Goal: Task Accomplishment & Management: Complete application form

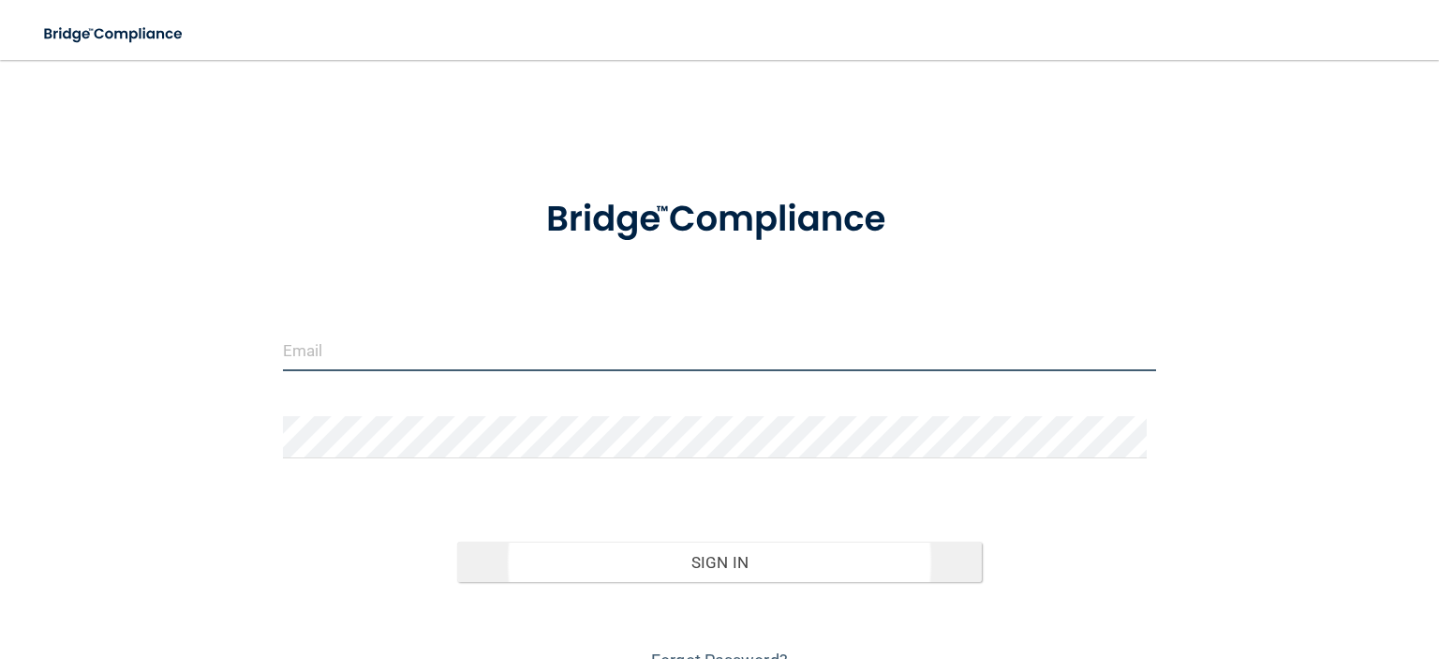
type input "[EMAIL_ADDRESS][DOMAIN_NAME]"
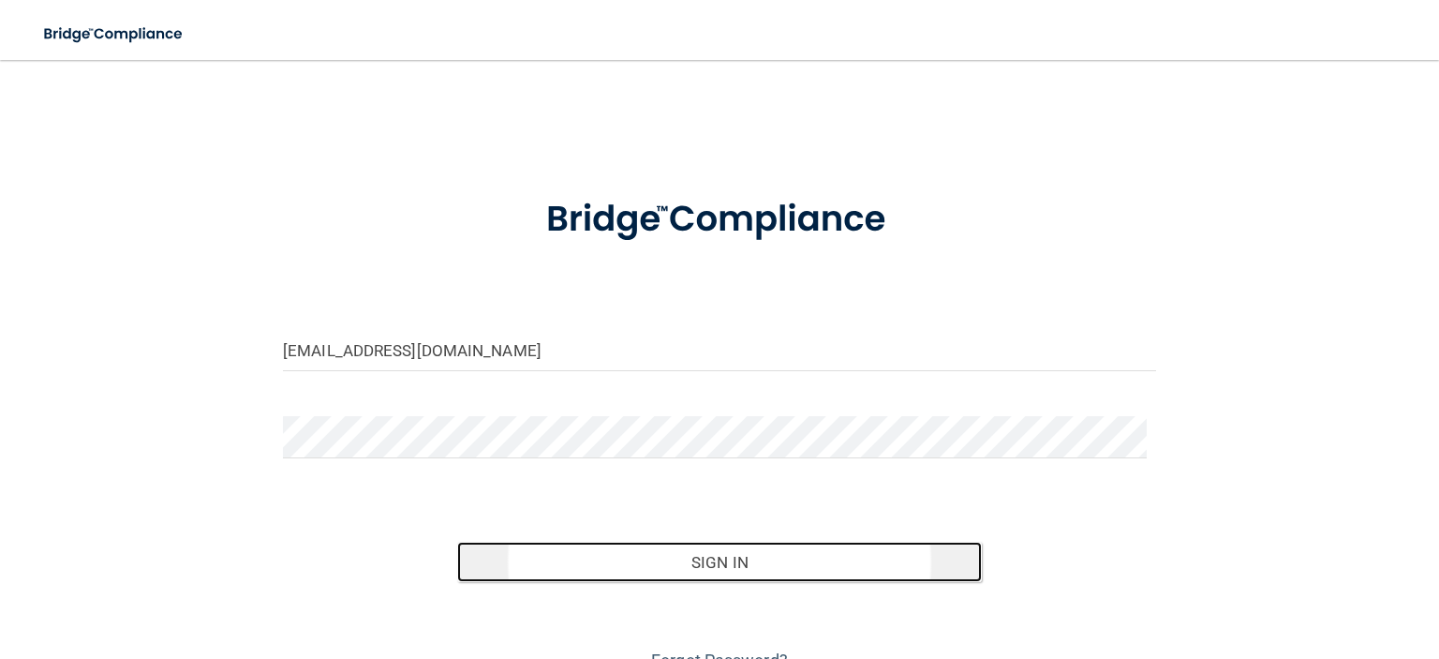
click at [713, 564] on button "Sign In" at bounding box center [719, 562] width 524 height 41
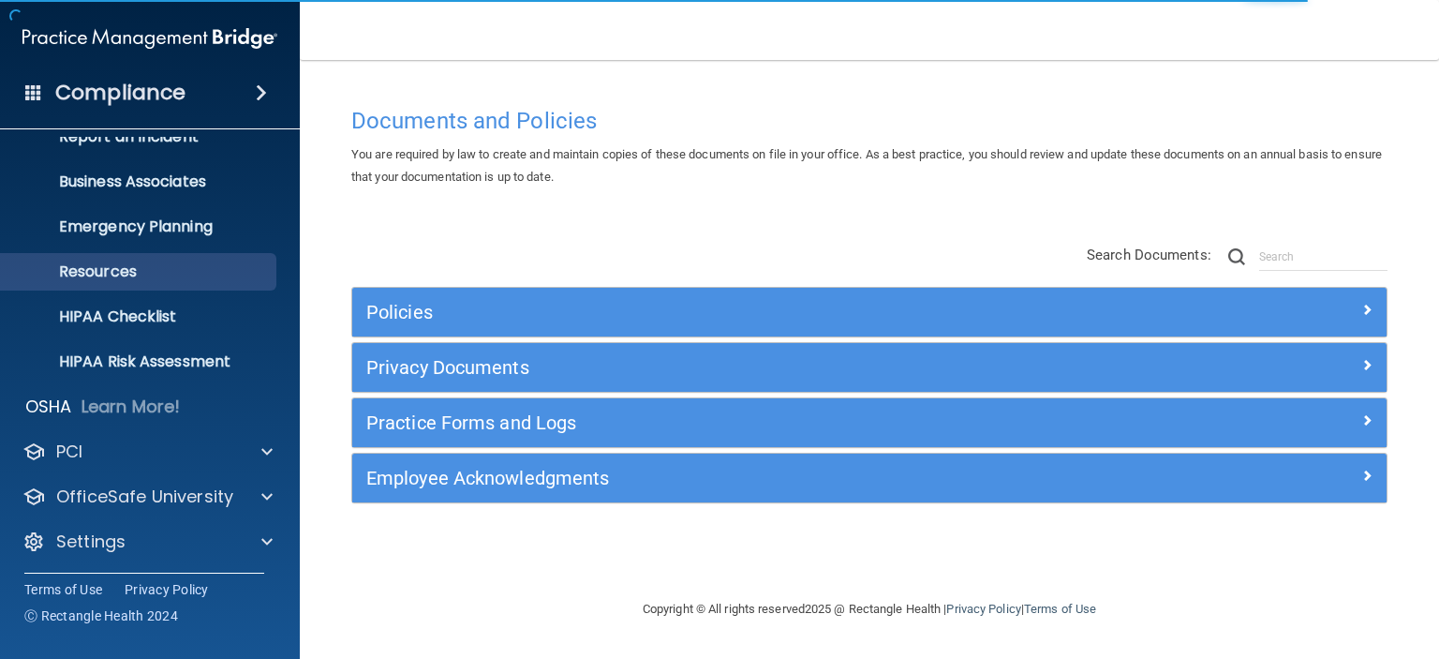
scroll to position [118, 0]
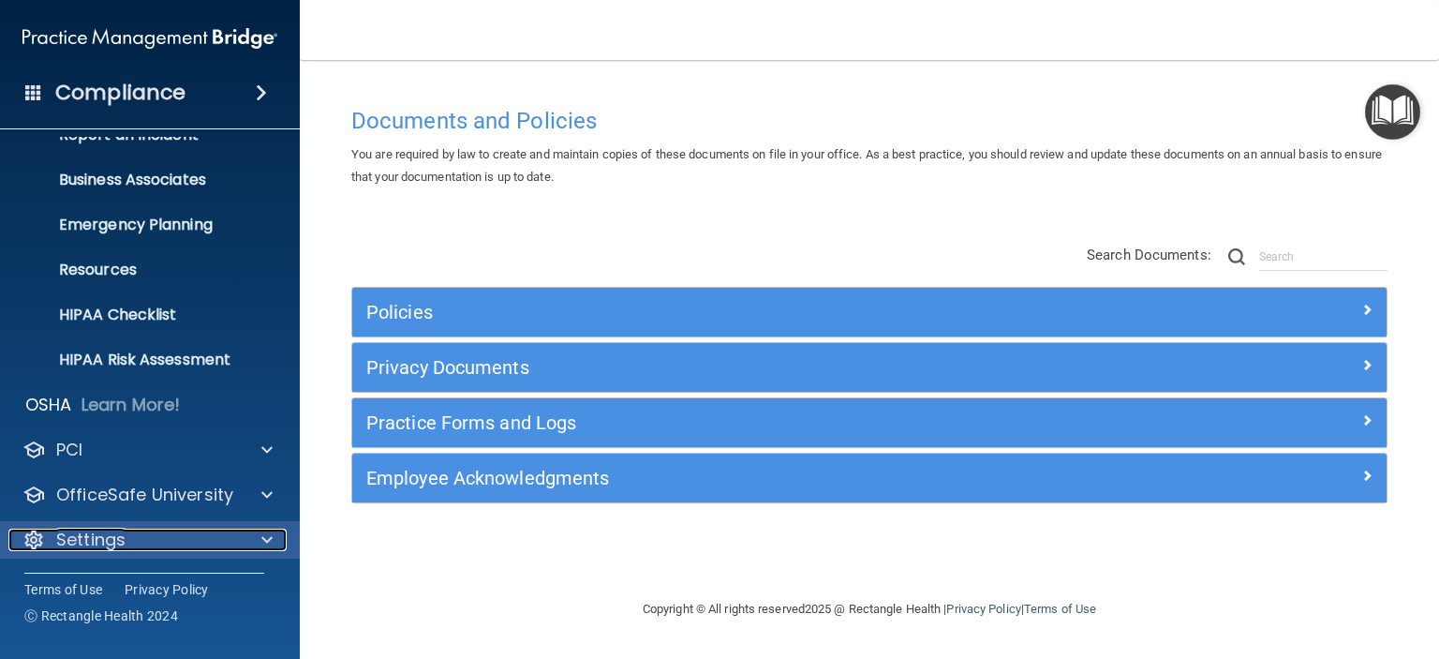
click at [121, 539] on p "Settings" at bounding box center [90, 540] width 69 height 22
click at [82, 529] on p "Settings" at bounding box center [90, 540] width 69 height 22
click at [83, 530] on p "Settings" at bounding box center [90, 540] width 69 height 22
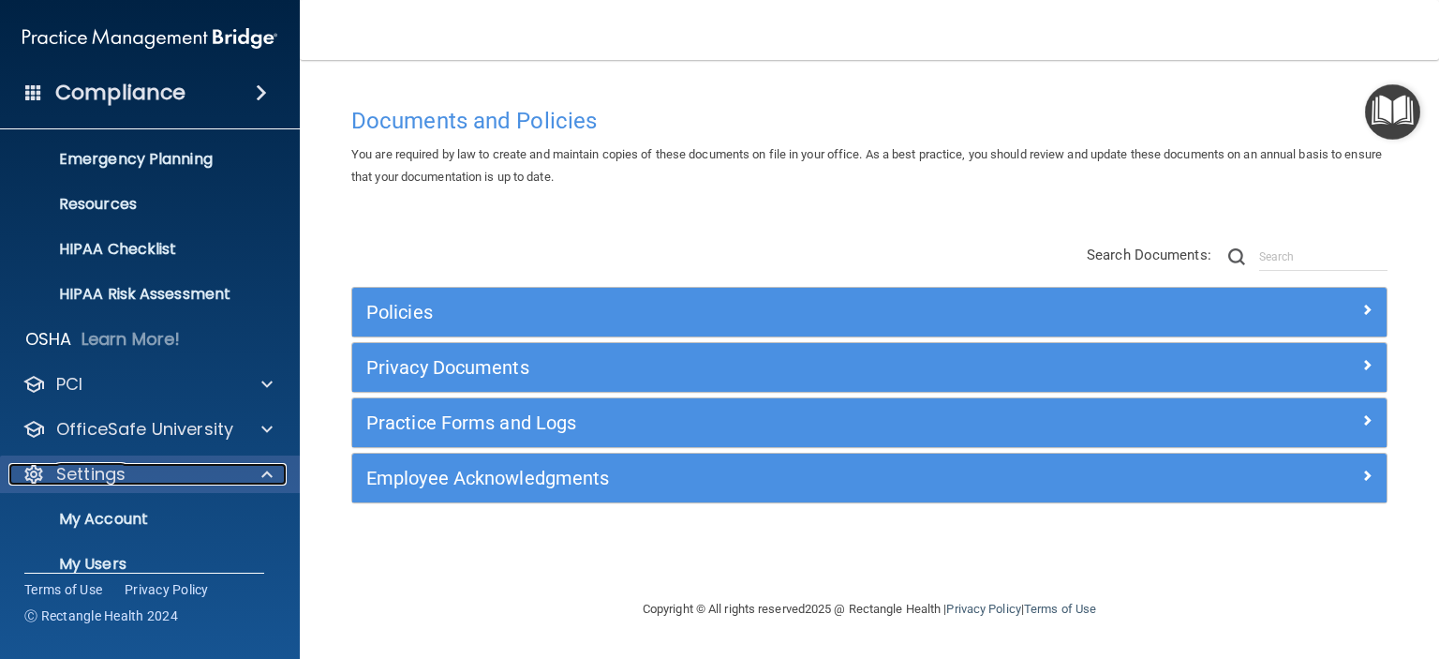
scroll to position [298, 0]
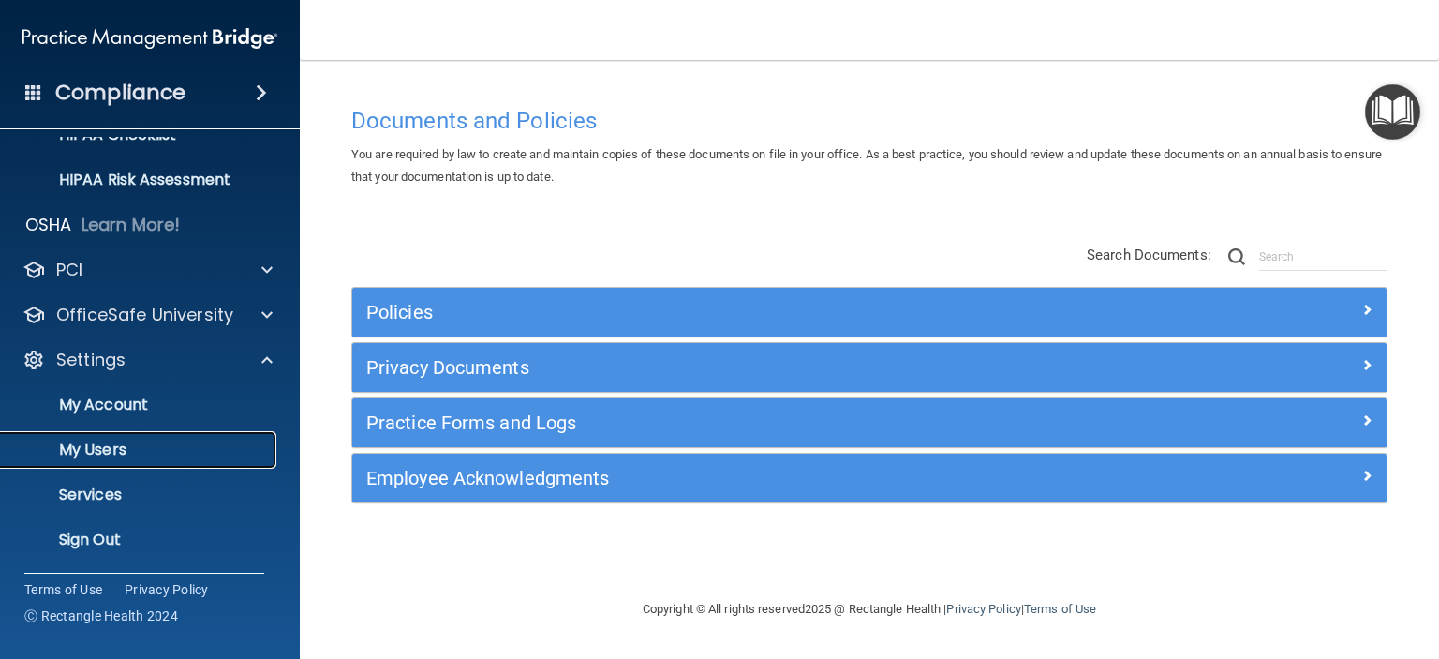
click at [109, 454] on p "My Users" at bounding box center [140, 449] width 256 height 19
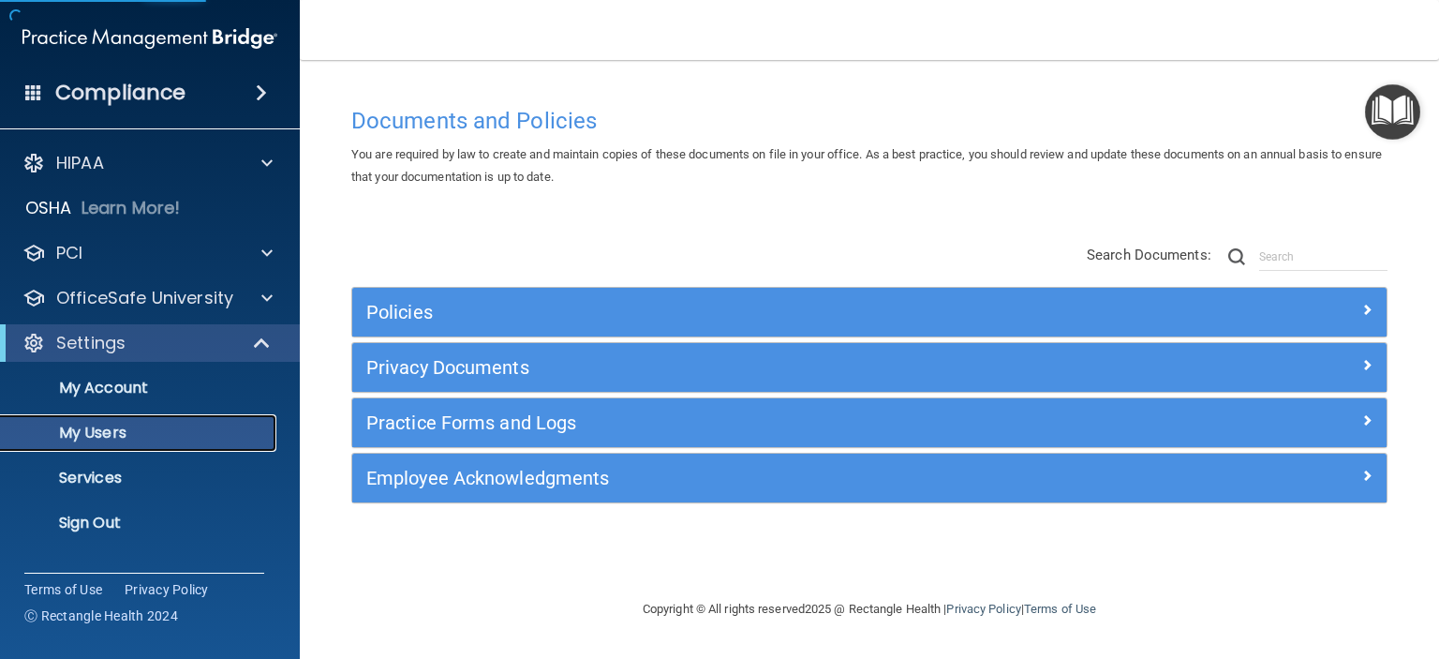
select select "20"
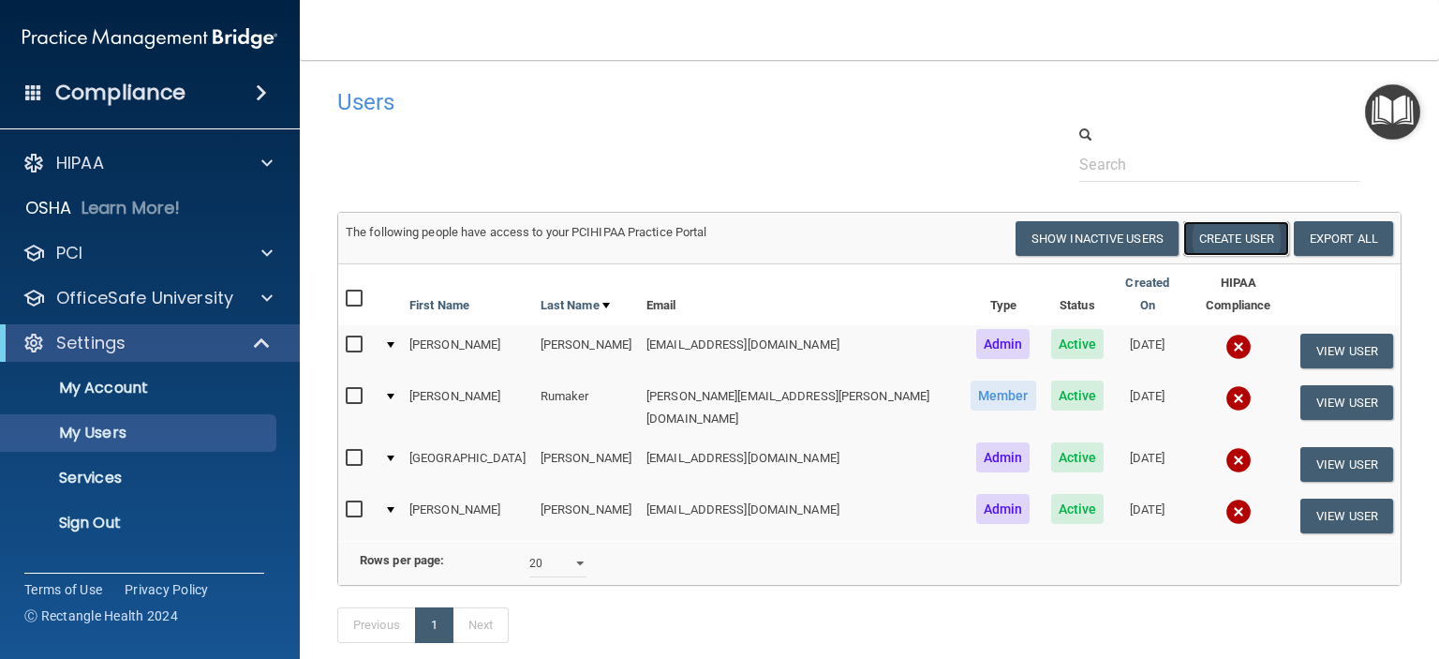
click at [1233, 236] on button "Create User" at bounding box center [1237, 238] width 106 height 35
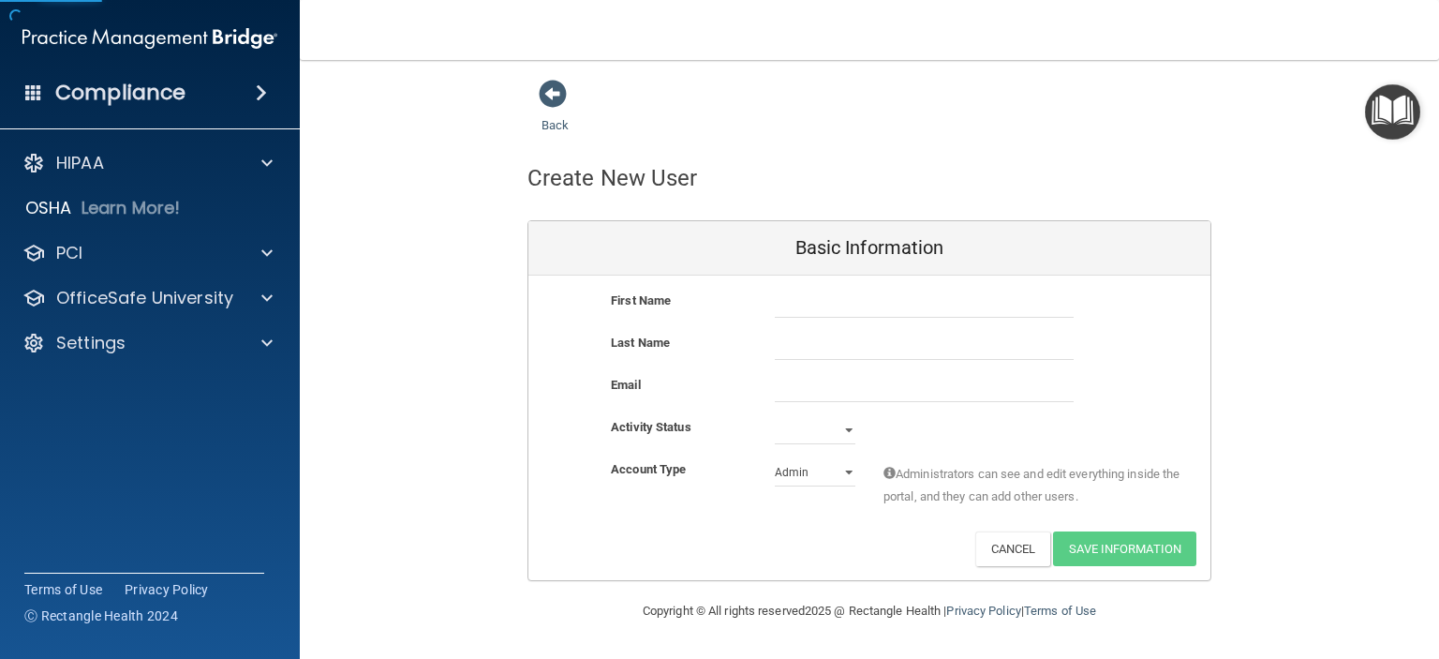
click at [755, 305] on div "First Name" at bounding box center [679, 301] width 164 height 22
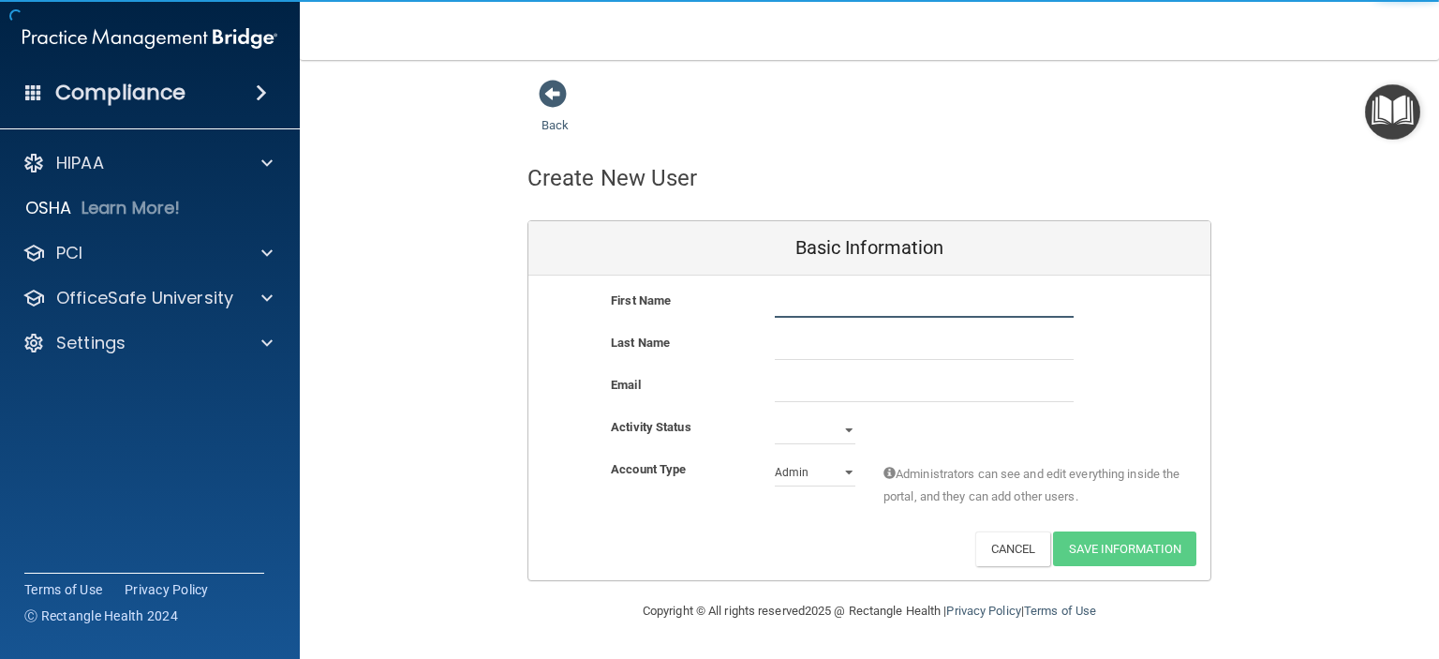
click at [780, 304] on input "text" at bounding box center [924, 304] width 299 height 28
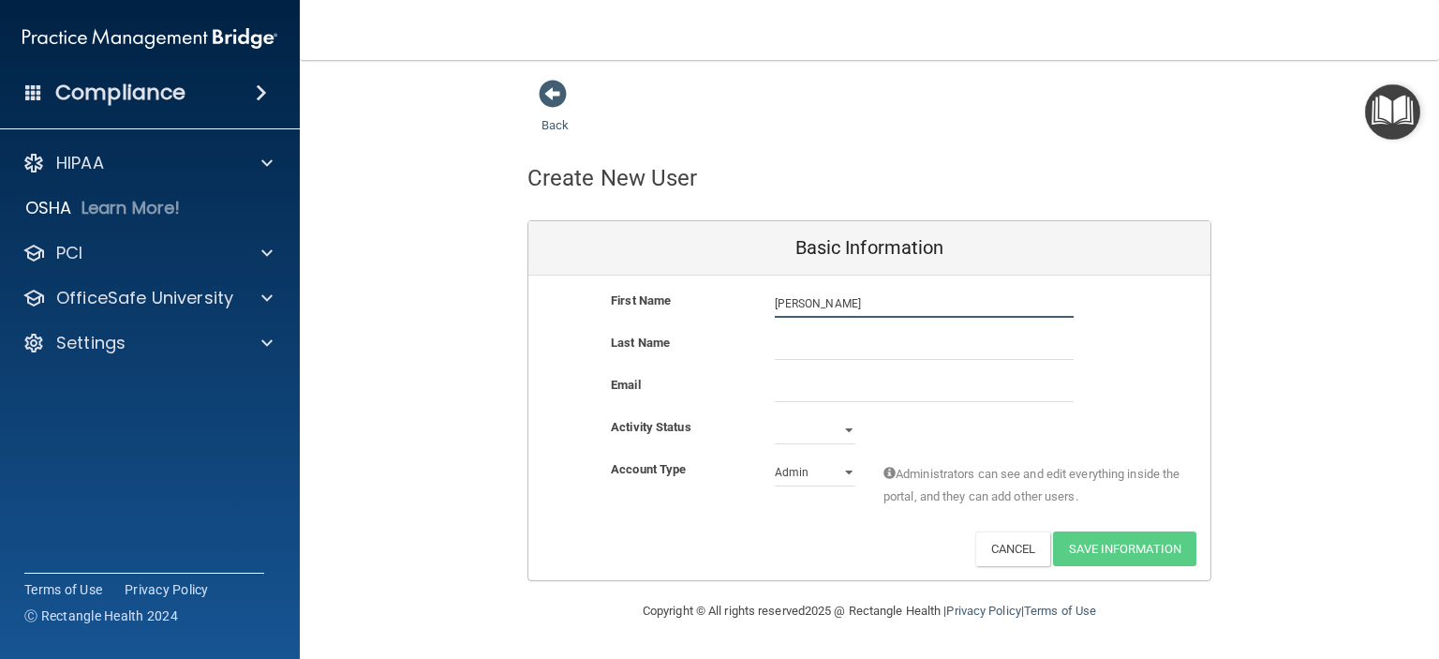
type input "[PERSON_NAME]"
click at [826, 348] on input "text" at bounding box center [924, 346] width 299 height 28
type input "[PERSON_NAME]"
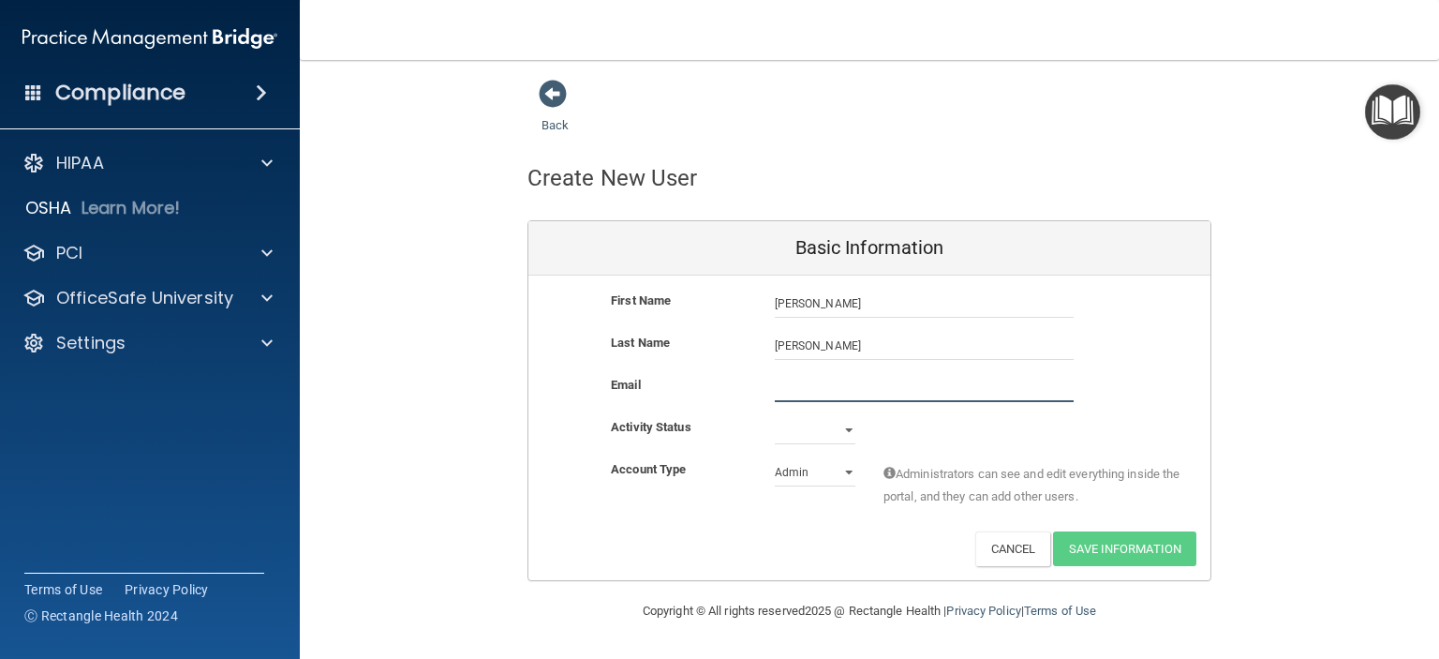
click at [821, 382] on input "email" at bounding box center [924, 388] width 299 height 28
type input "[EMAIL_ADDRESS][DOMAIN_NAME]"
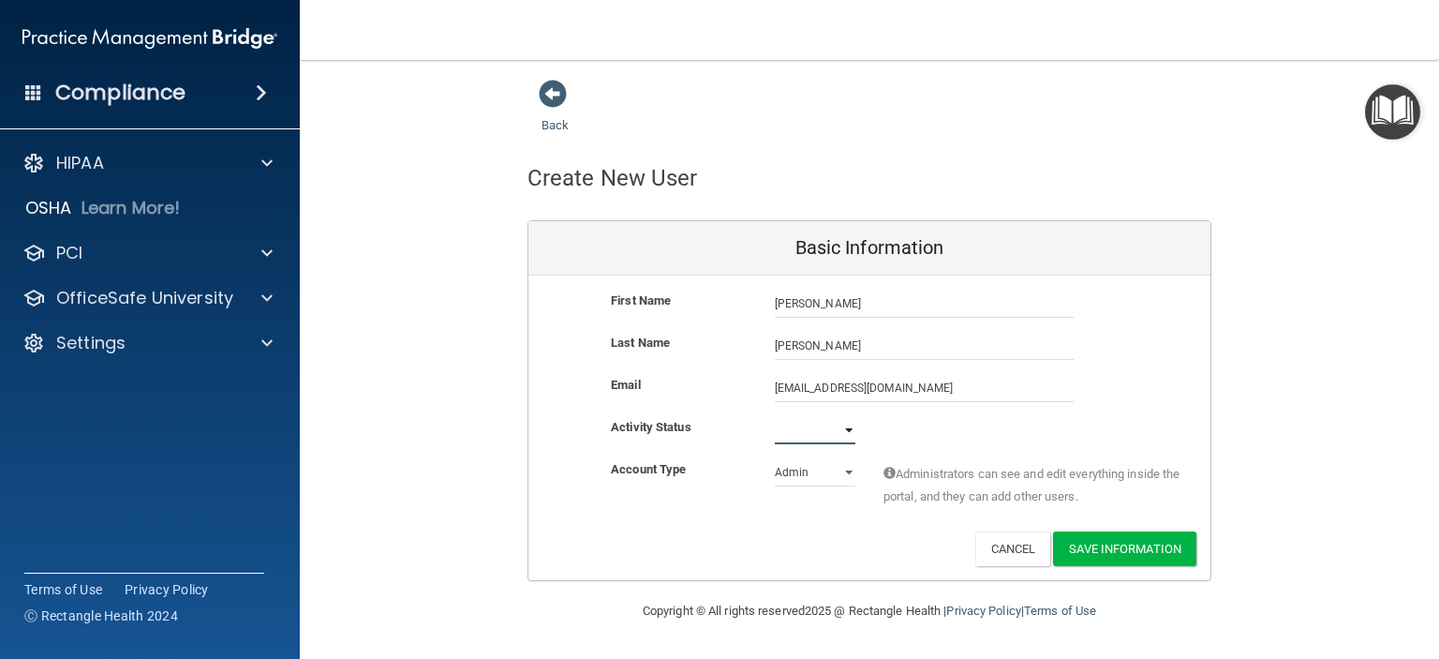
click at [845, 430] on select "Active Inactive" at bounding box center [815, 430] width 81 height 28
select select "active"
click at [775, 416] on select "Active Inactive" at bounding box center [815, 430] width 81 height 28
click at [851, 471] on select "Admin Member" at bounding box center [815, 472] width 81 height 28
select select "practice_member"
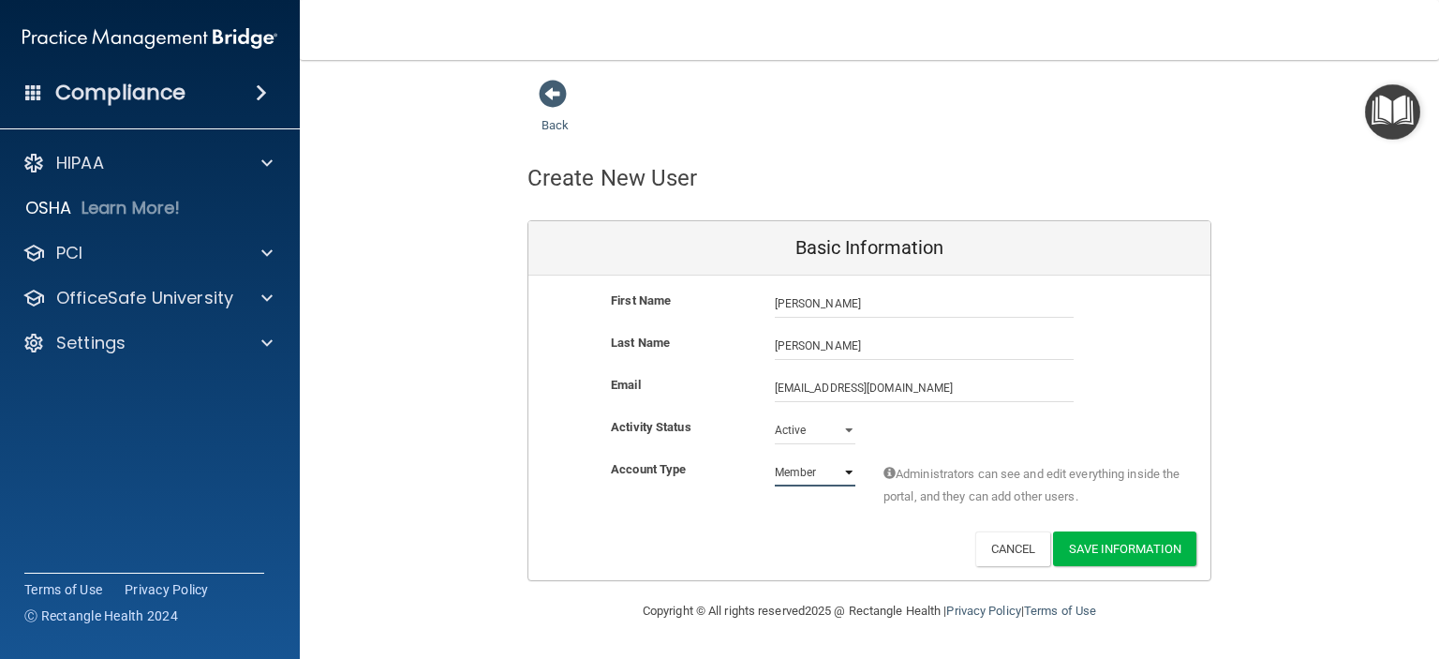
click at [775, 458] on select "Admin Member" at bounding box center [815, 472] width 81 height 28
click at [1115, 543] on button "Save Information" at bounding box center [1124, 548] width 143 height 35
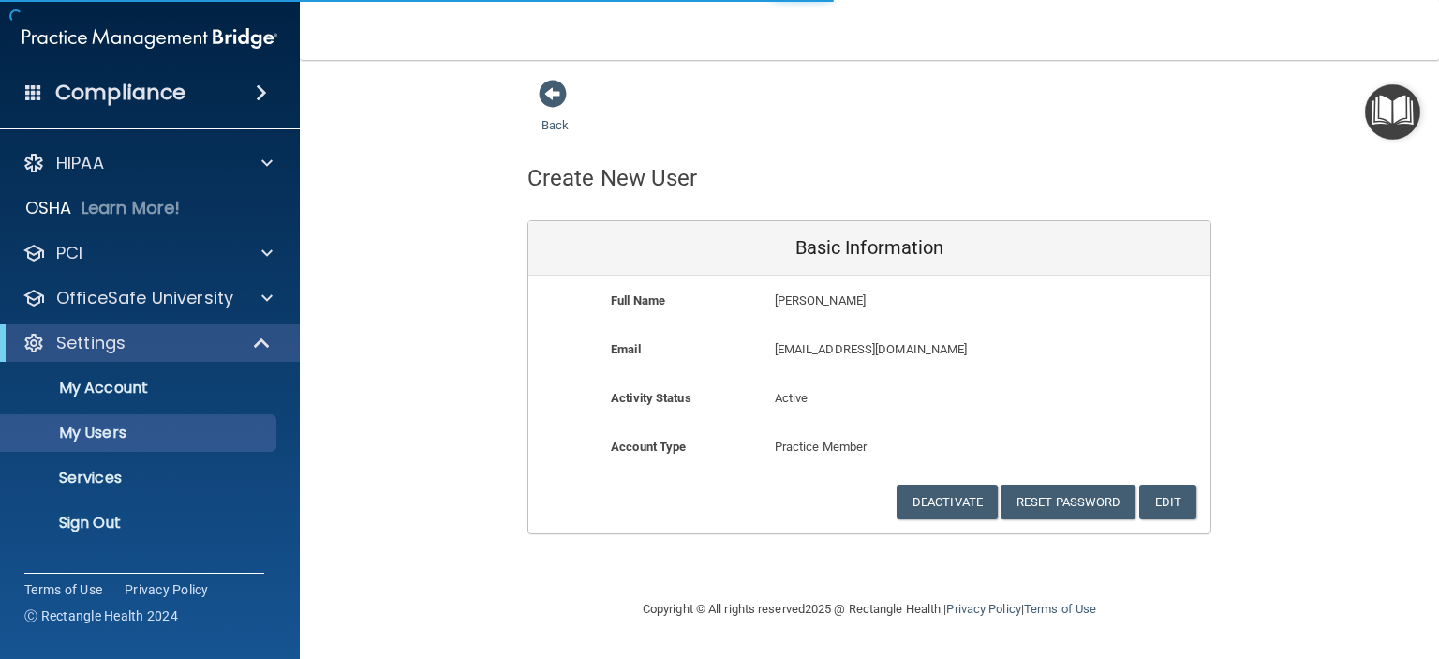
select select "20"
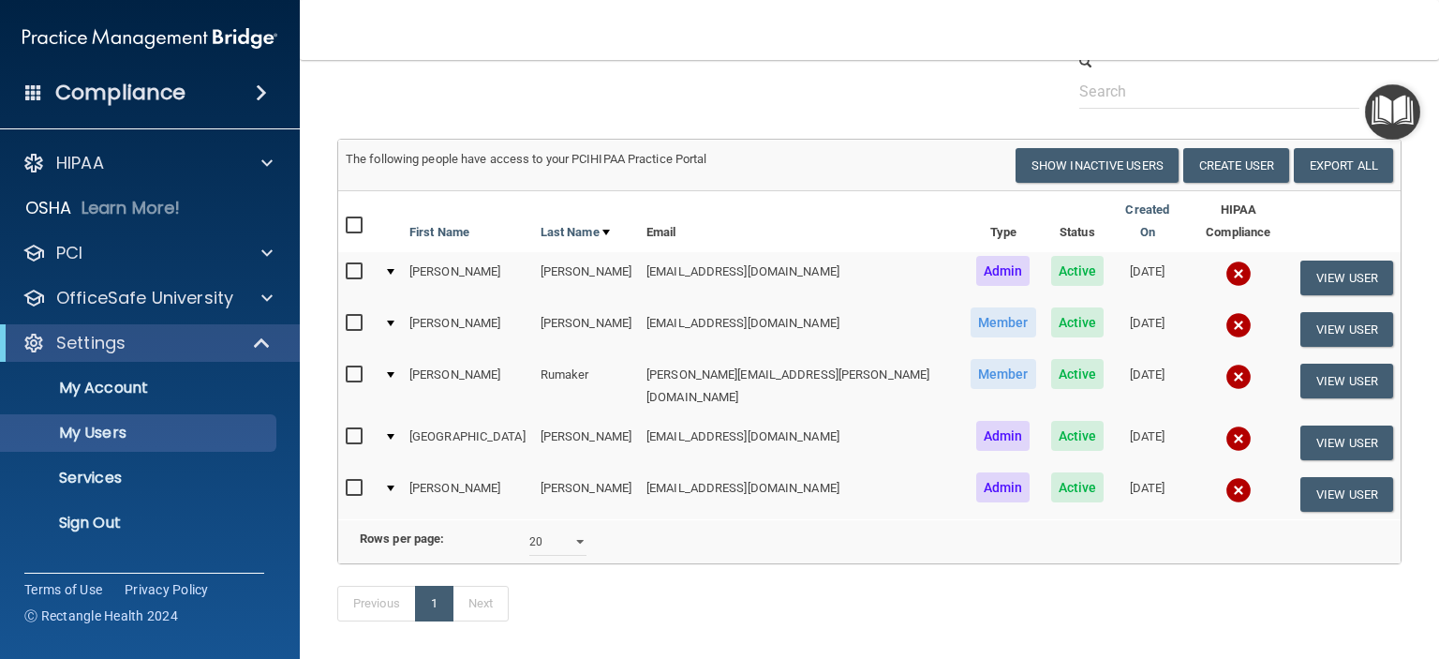
scroll to position [187, 0]
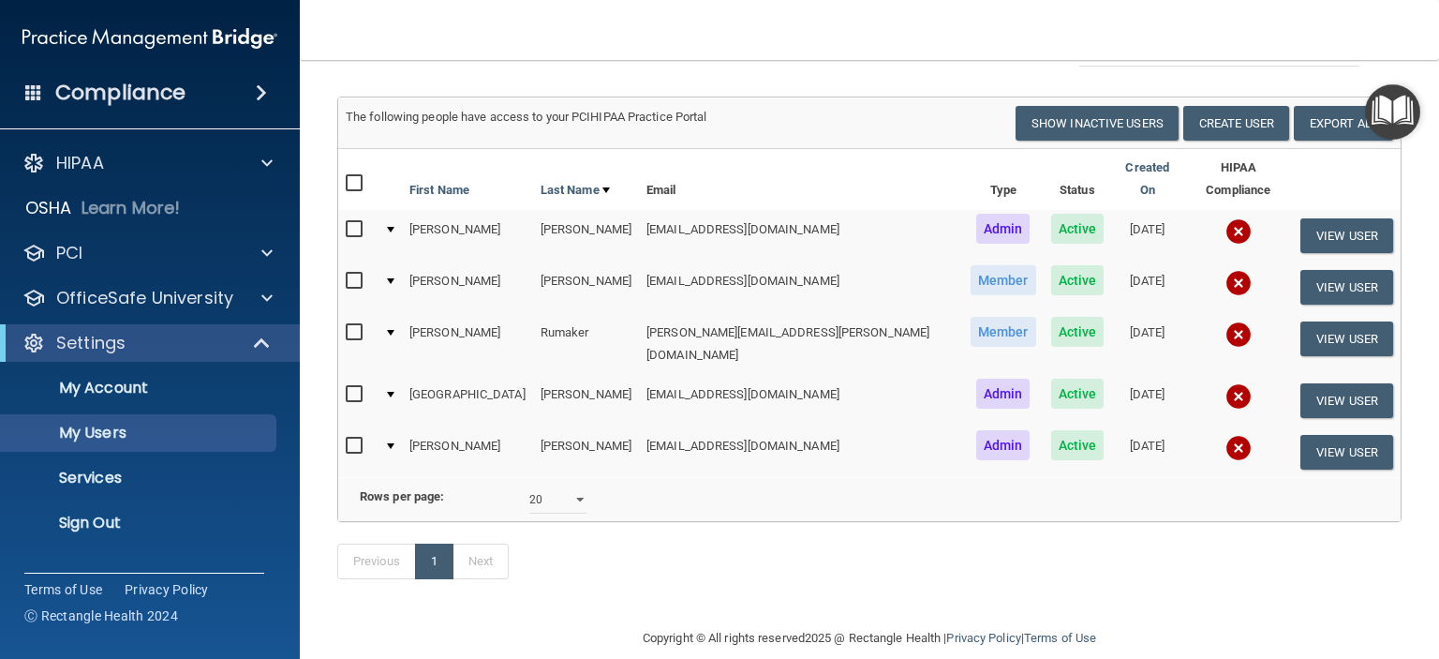
click at [100, 93] on h4 "Compliance" at bounding box center [120, 93] width 130 height 26
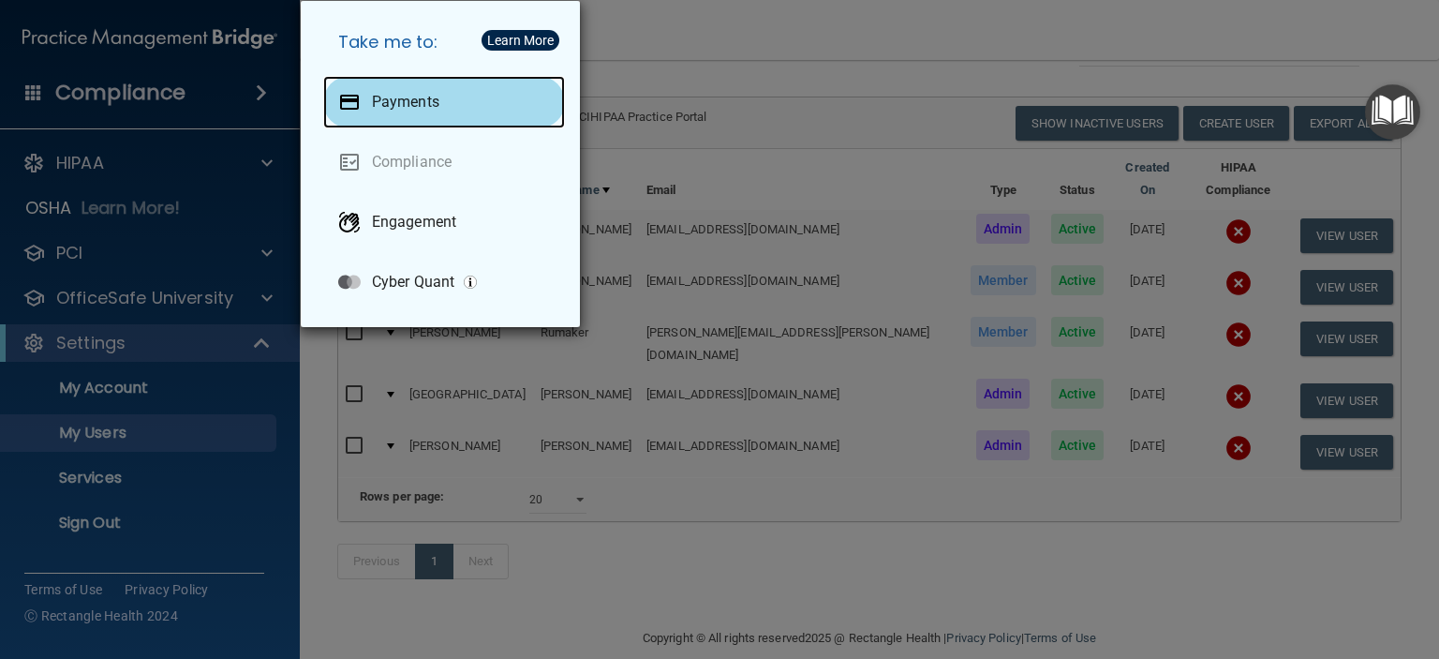
click at [403, 108] on p "Payments" at bounding box center [405, 102] width 67 height 19
